Goal: Download file/media

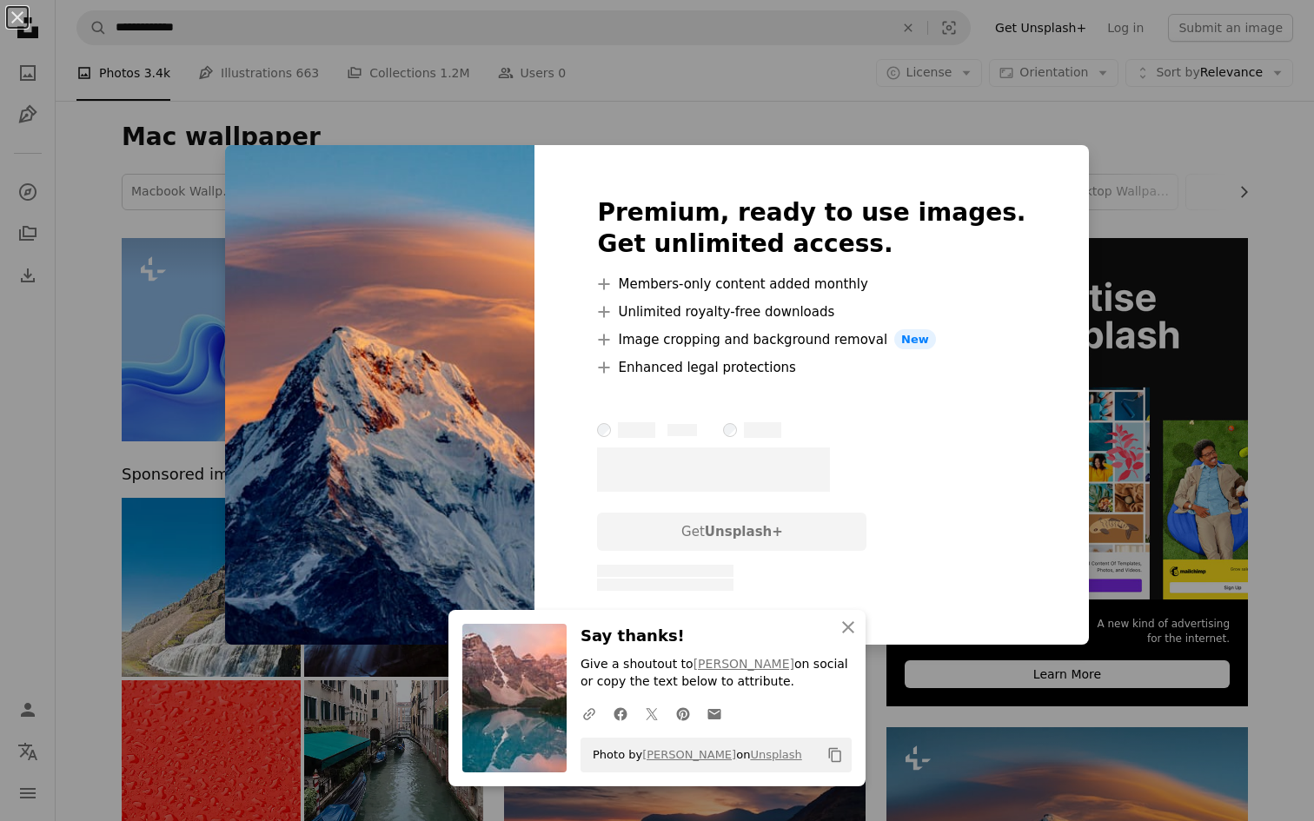
scroll to position [19, 0]
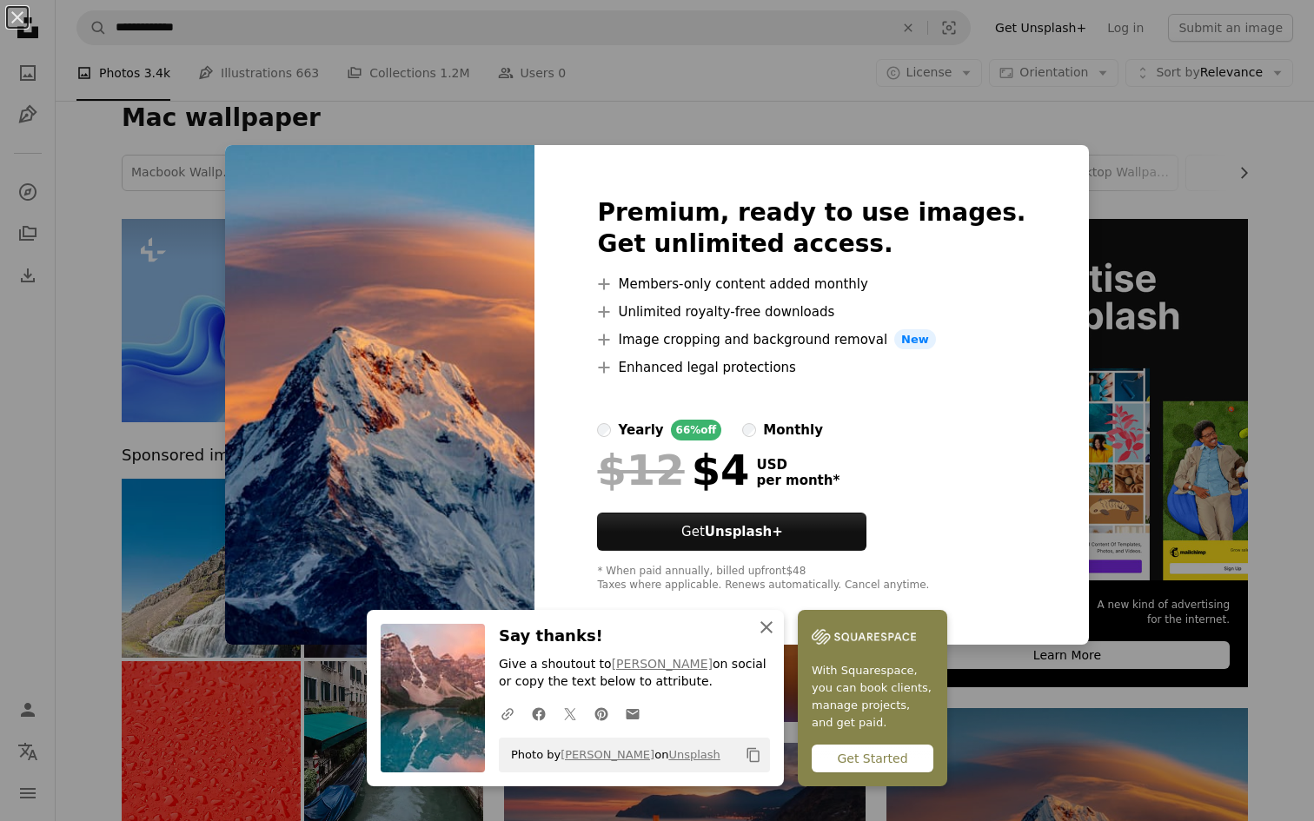
click at [772, 623] on icon "button" at bounding box center [766, 627] width 12 height 12
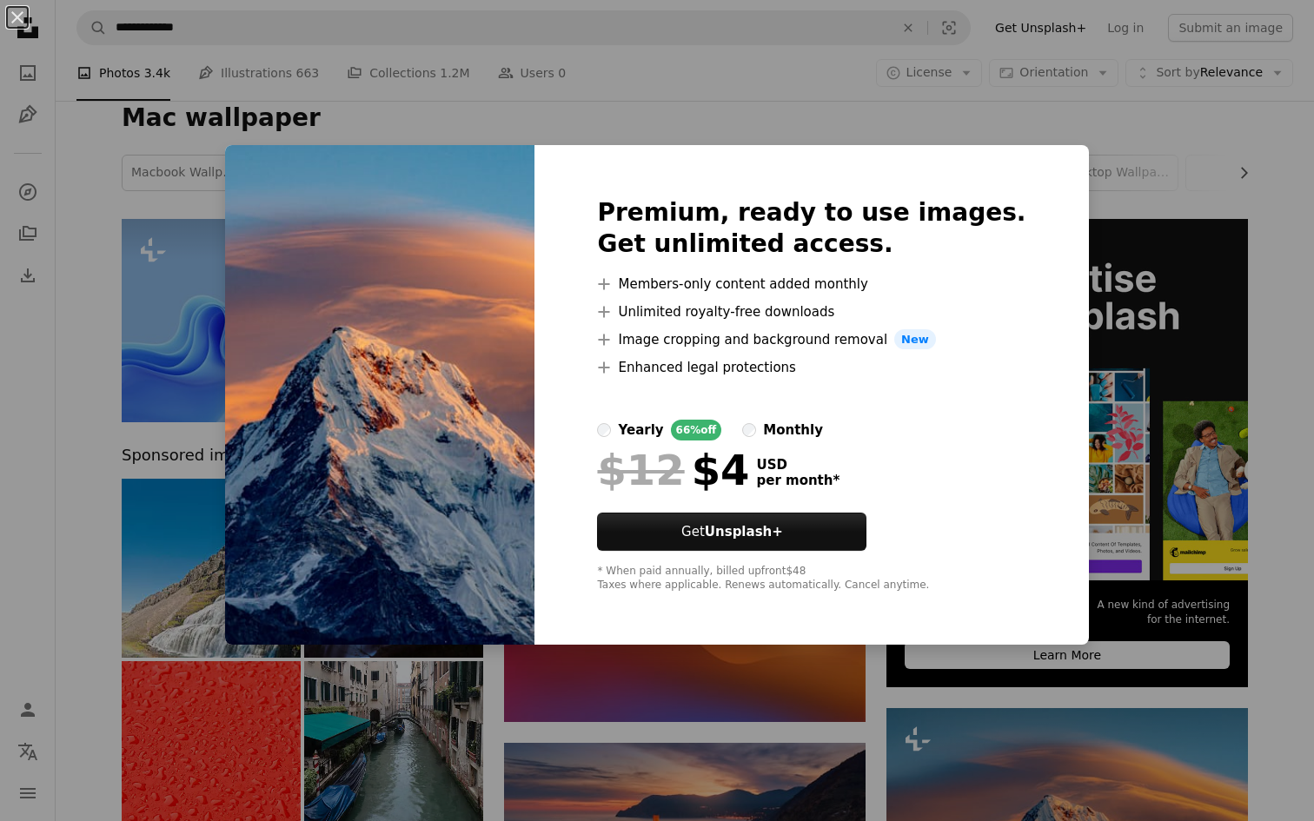
click at [873, 176] on div "Premium, ready to use images. Get unlimited access. A plus sign Members-only co…" at bounding box center [810, 395] width 553 height 500
click at [769, 71] on div "An X shape Premium, ready to use images. Get unlimited access. A plus sign Memb…" at bounding box center [657, 410] width 1314 height 821
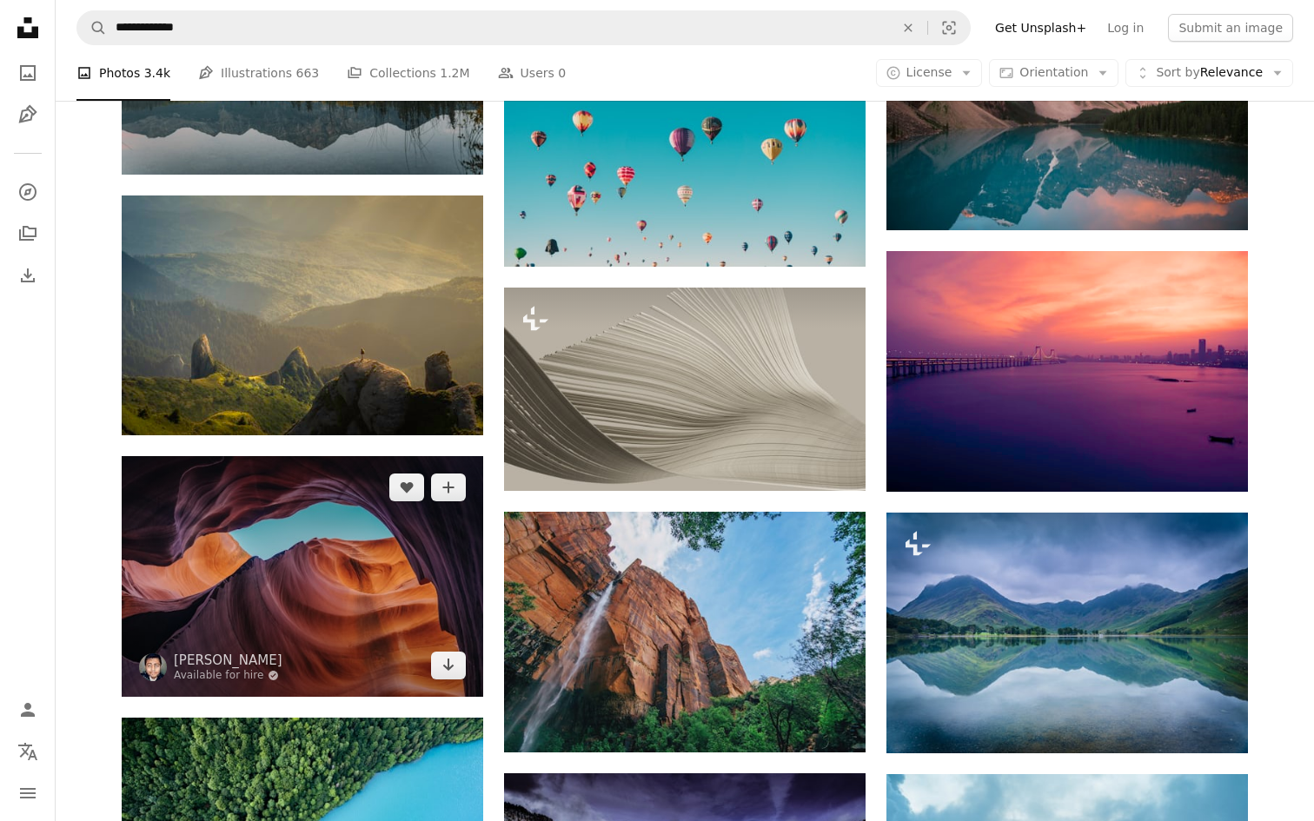
scroll to position [1309, 0]
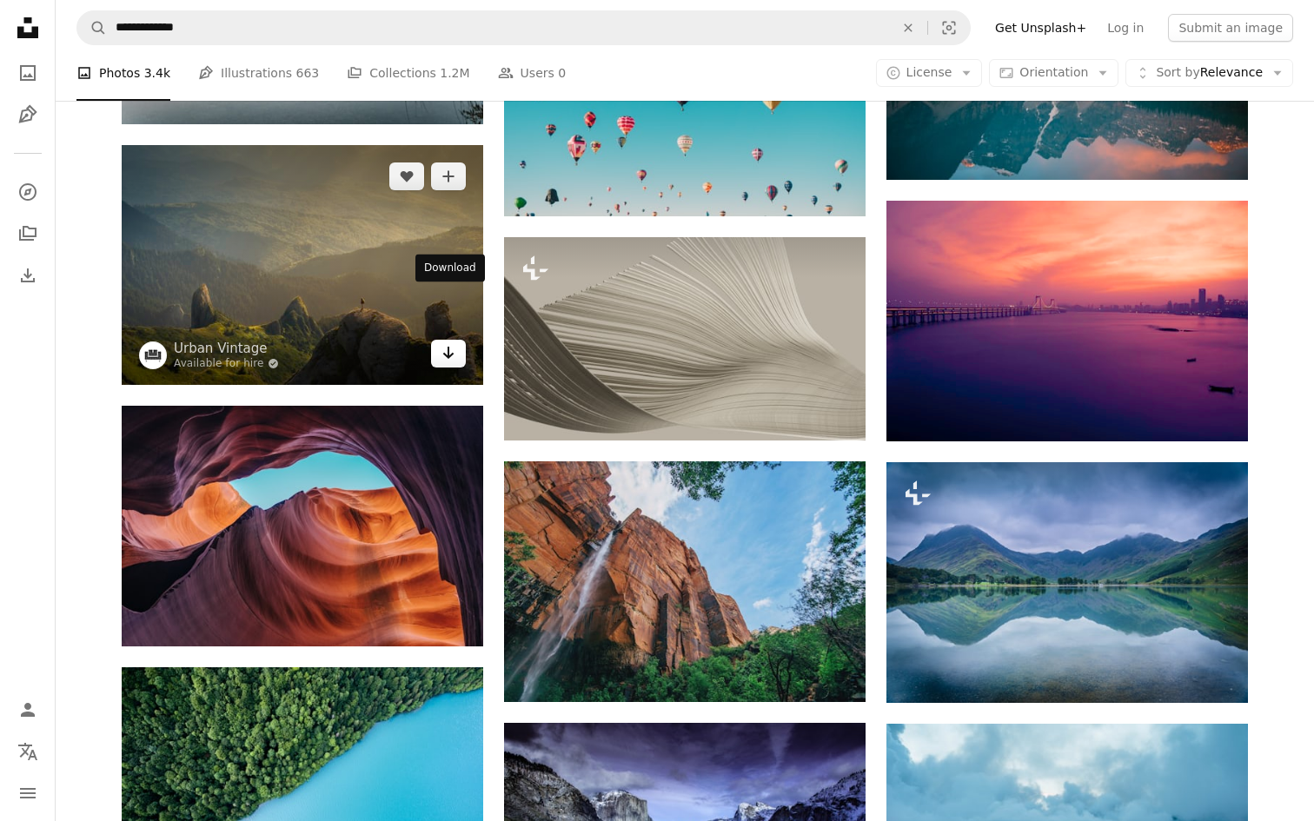
click at [454, 342] on icon "Arrow pointing down" at bounding box center [448, 352] width 14 height 21
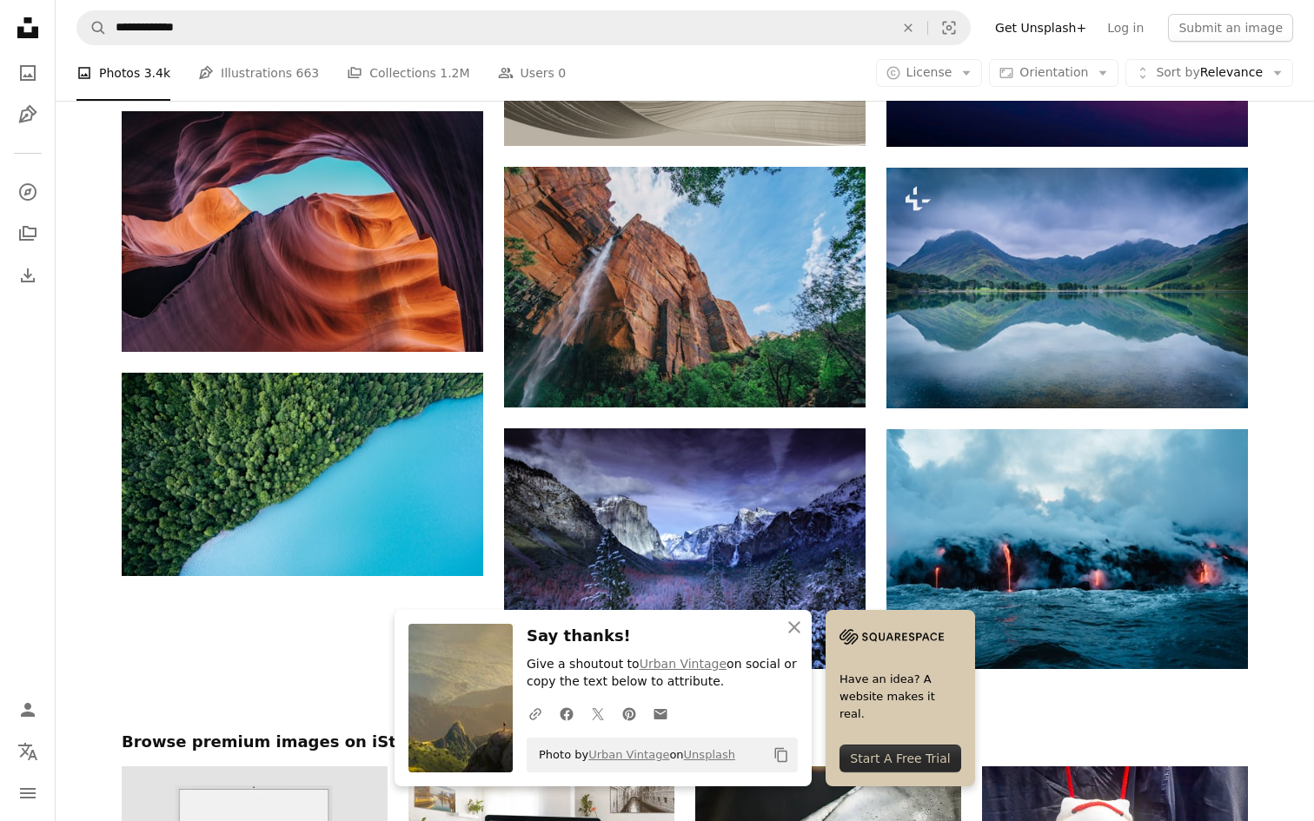
scroll to position [1611, 0]
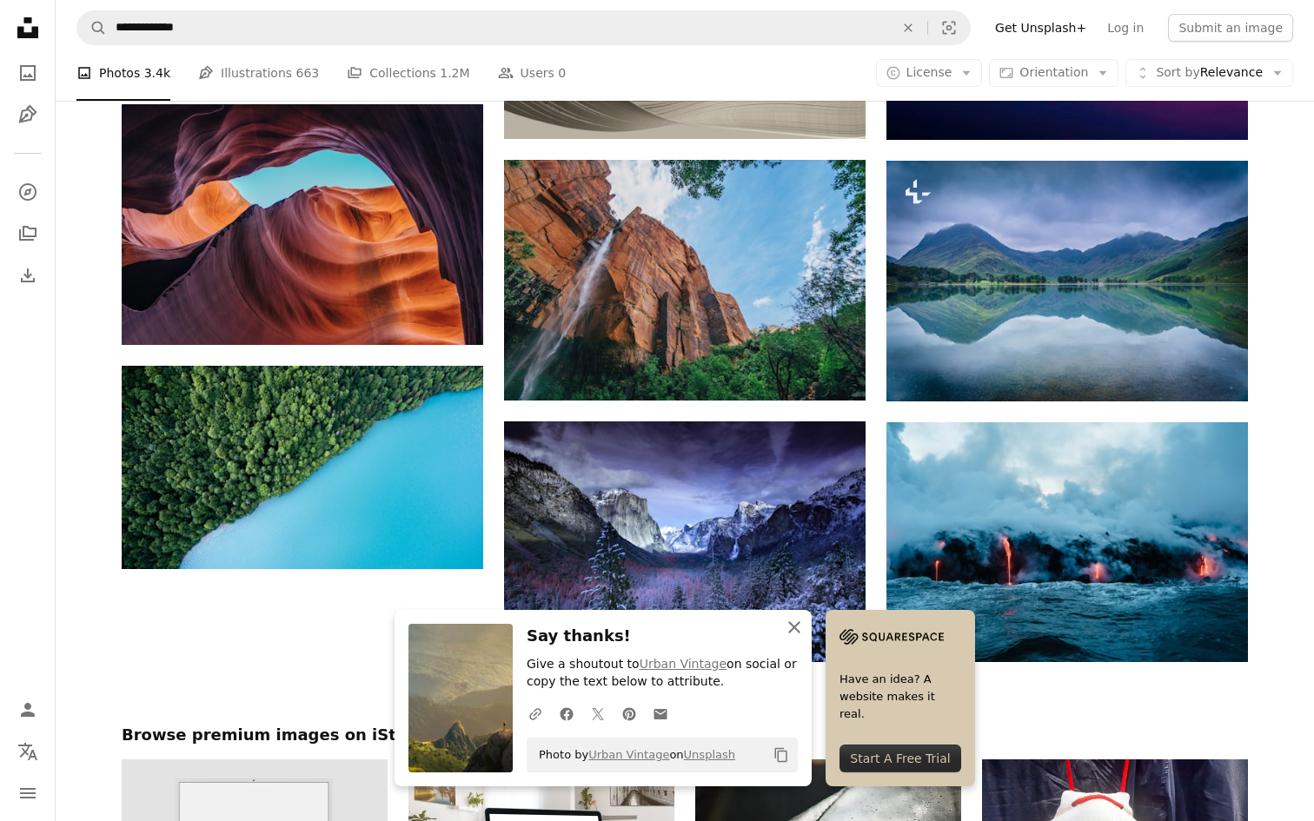
click at [805, 626] on icon "An X shape" at bounding box center [794, 627] width 21 height 21
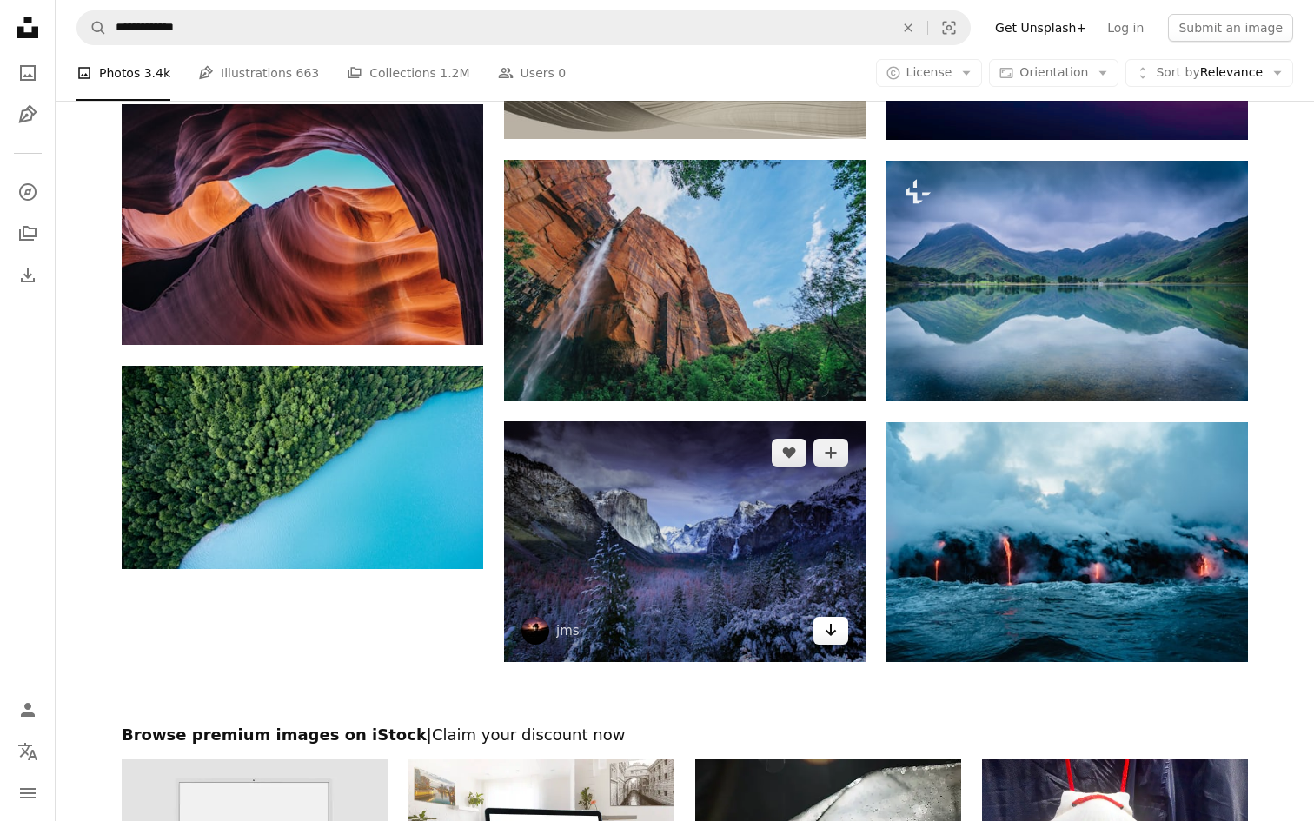
click at [831, 626] on icon "Download" at bounding box center [830, 630] width 11 height 12
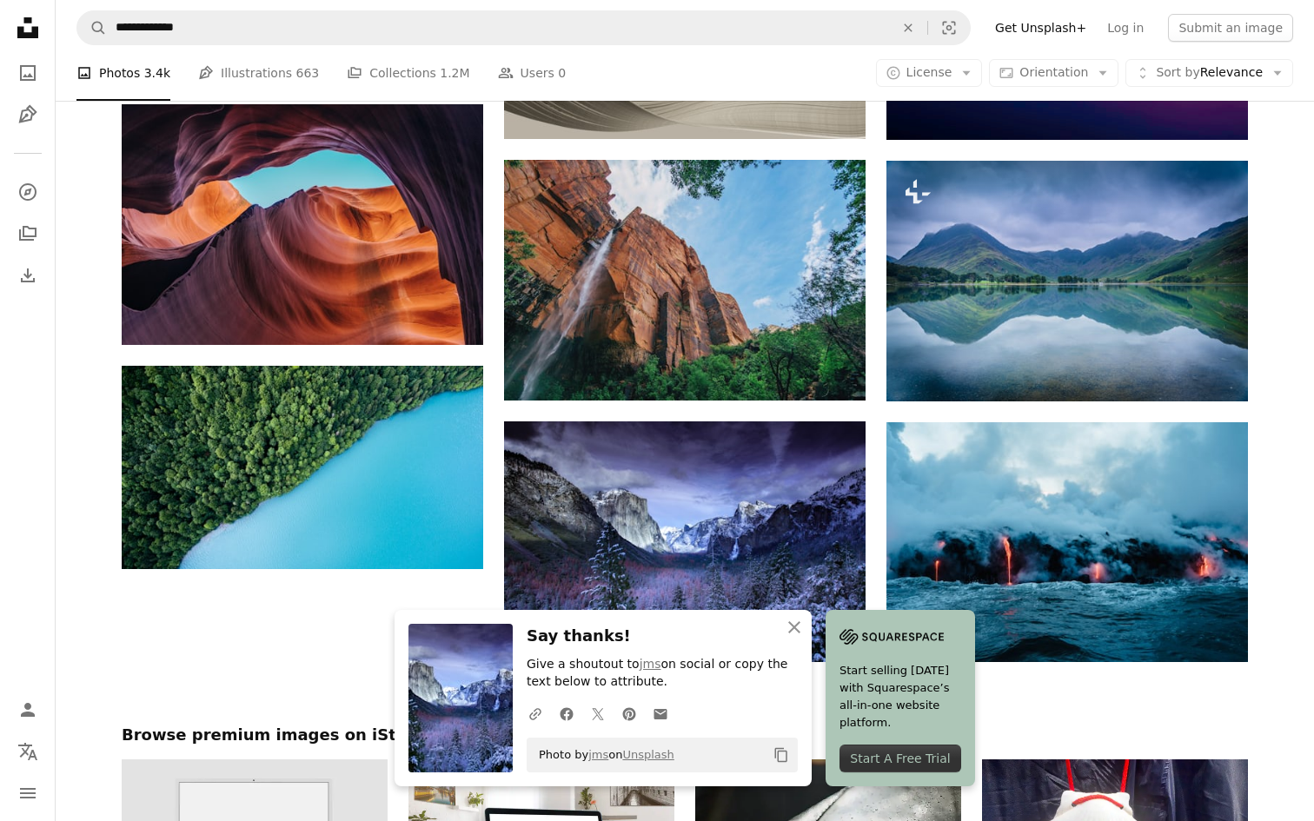
scroll to position [1841, 0]
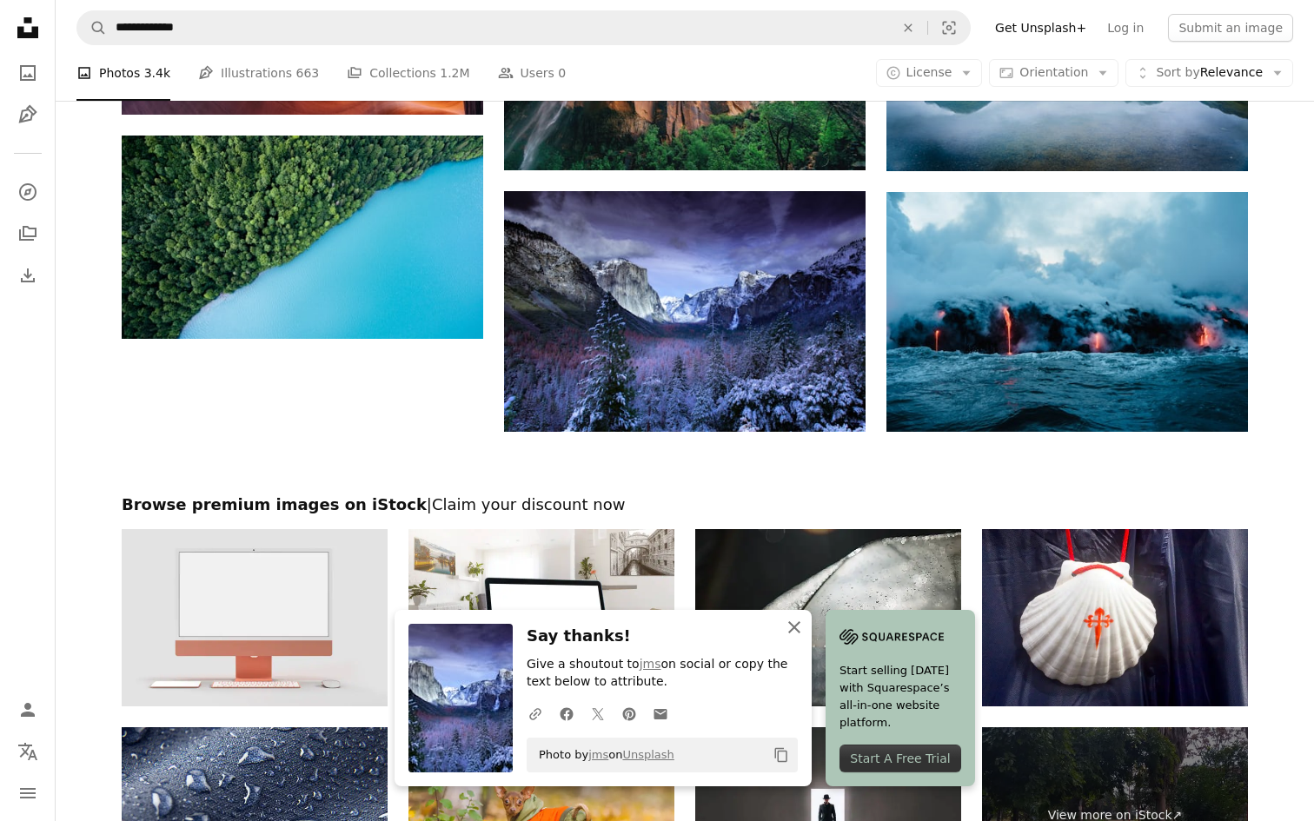
click at [805, 632] on icon "An X shape" at bounding box center [794, 627] width 21 height 21
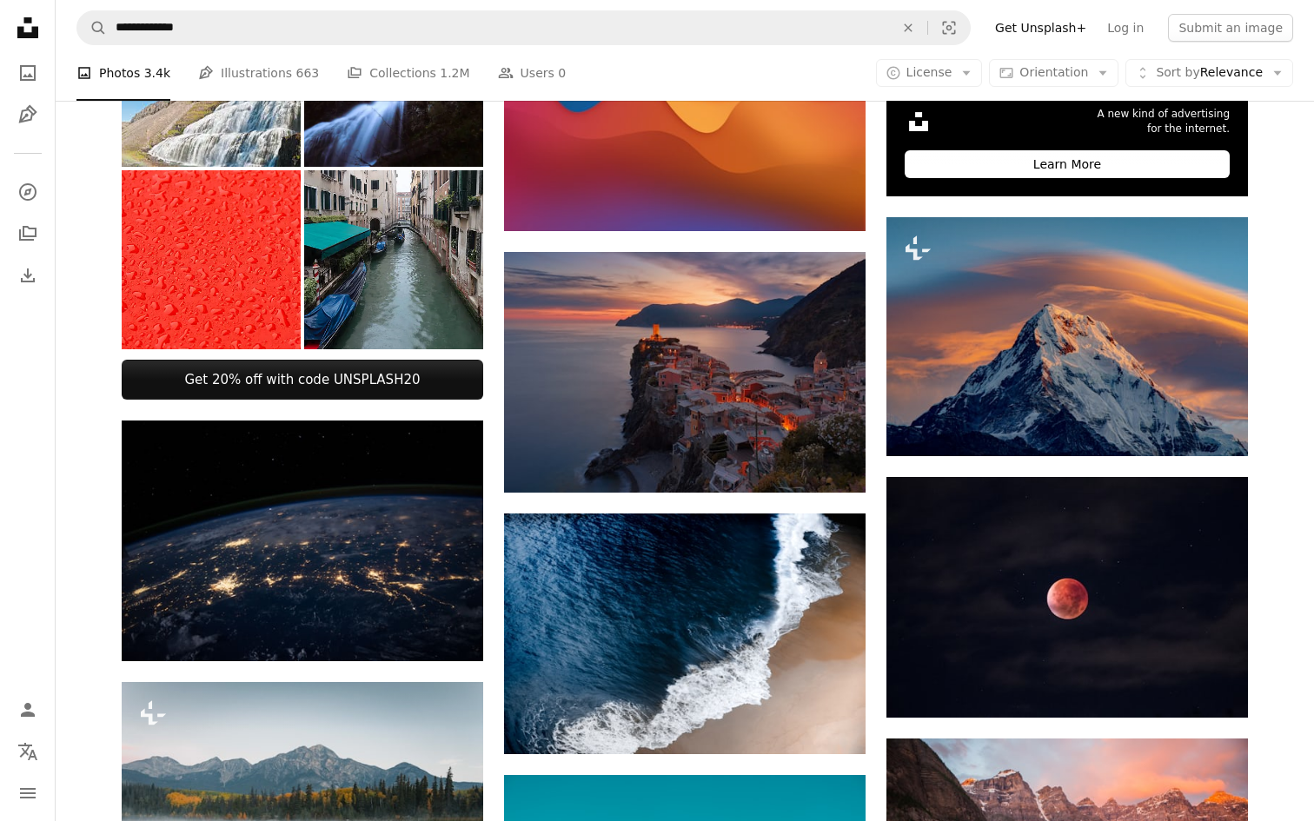
scroll to position [0, 0]
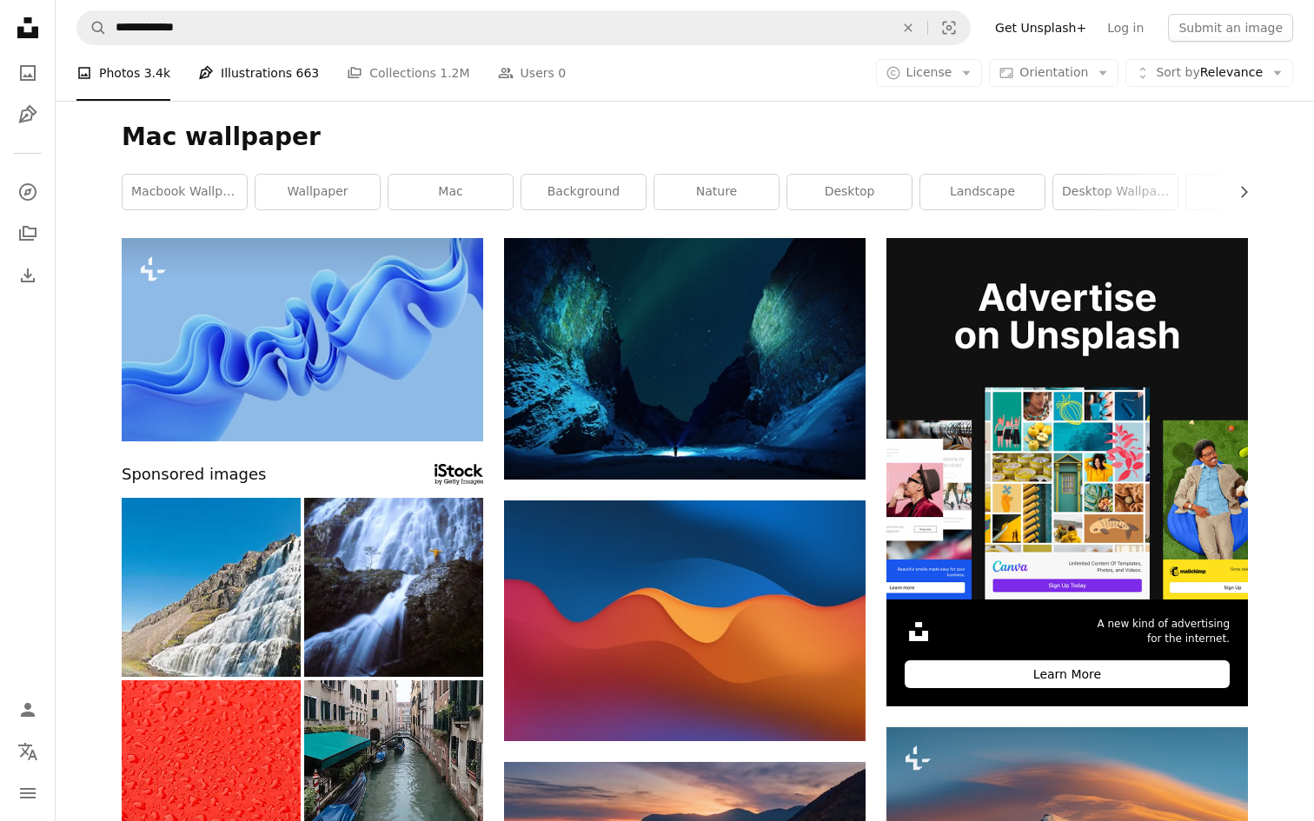
click at [223, 69] on link "Pen Tool Illustrations 663" at bounding box center [258, 73] width 121 height 56
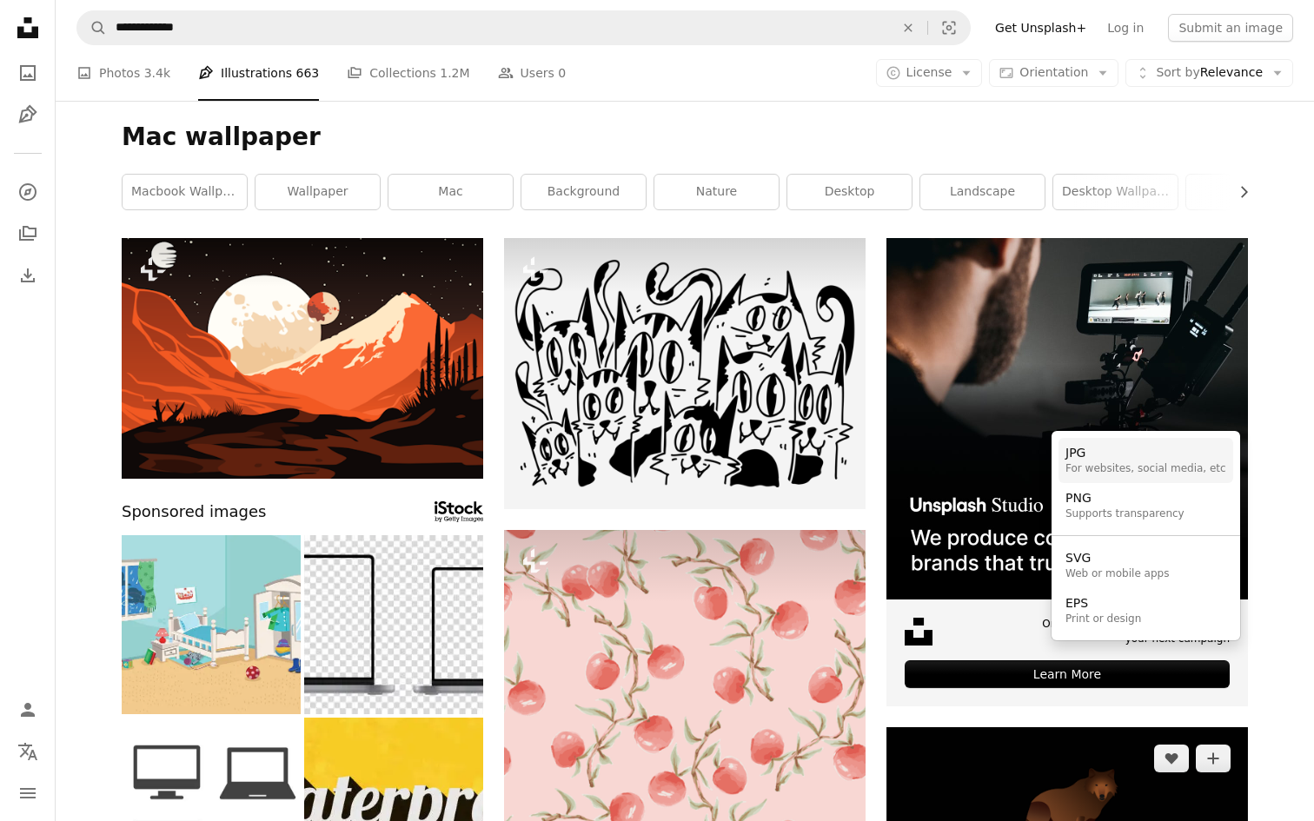
click at [1123, 456] on div "JPG" at bounding box center [1145, 453] width 161 height 17
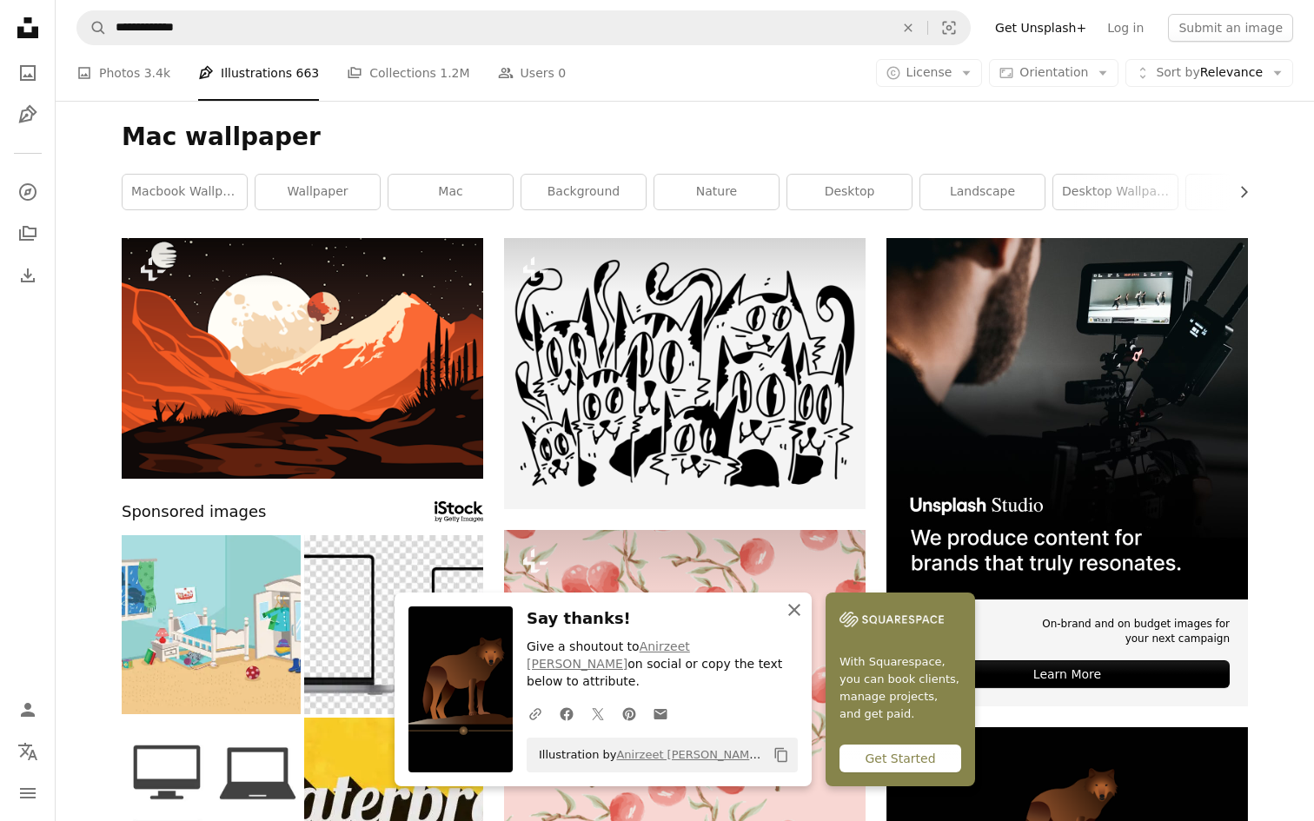
click at [805, 620] on icon "An X shape" at bounding box center [794, 610] width 21 height 21
